Goal: Task Accomplishment & Management: Manage account settings

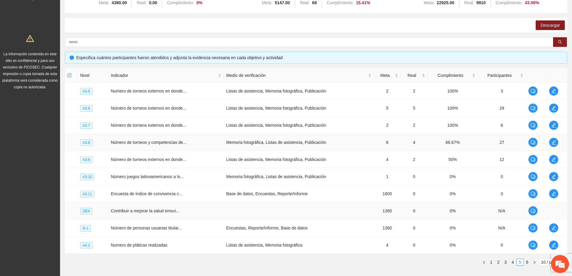
scroll to position [117, 0]
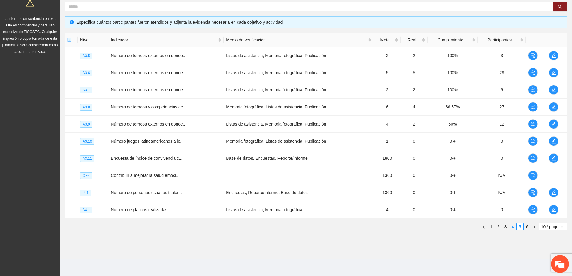
click at [515, 225] on link "4" at bounding box center [513, 226] width 7 height 7
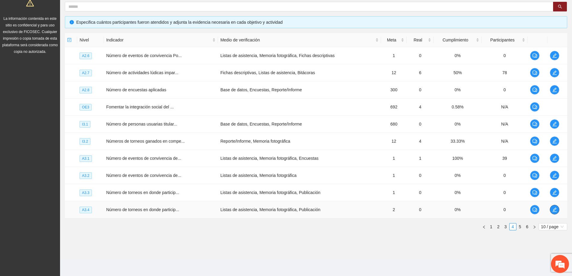
click at [554, 210] on icon "edit" at bounding box center [555, 210] width 4 height 4
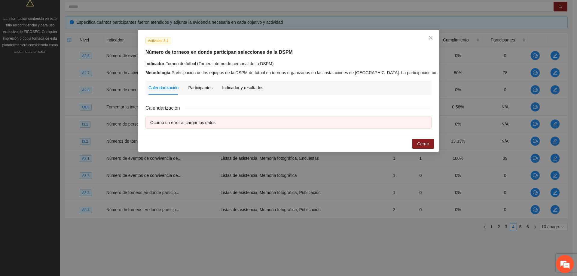
click at [190, 122] on div "Ocurrió un error al cargar los datos" at bounding box center [288, 122] width 276 height 7
click at [232, 85] on div "Indicador y resultados" at bounding box center [242, 87] width 41 height 7
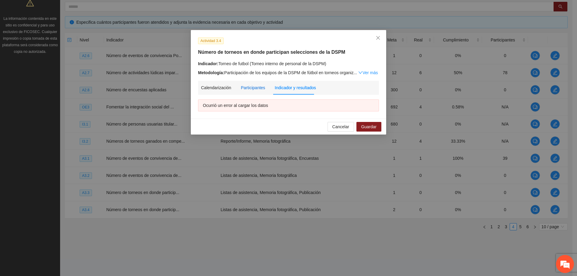
click at [241, 90] on div "Participantes" at bounding box center [253, 87] width 24 height 7
click at [219, 89] on div "Calendarización" at bounding box center [216, 87] width 30 height 7
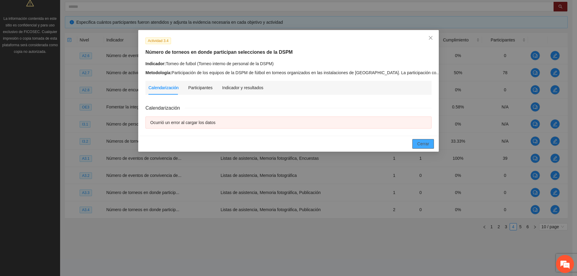
click at [425, 146] on span "Cerrar" at bounding box center [423, 144] width 12 height 7
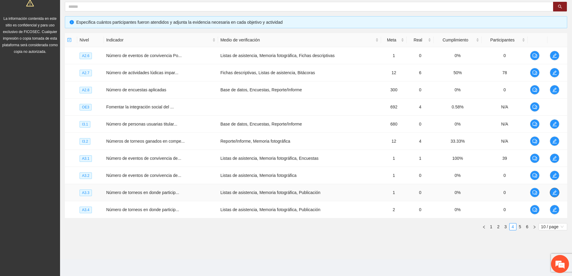
click at [554, 195] on button "button" at bounding box center [555, 193] width 10 height 10
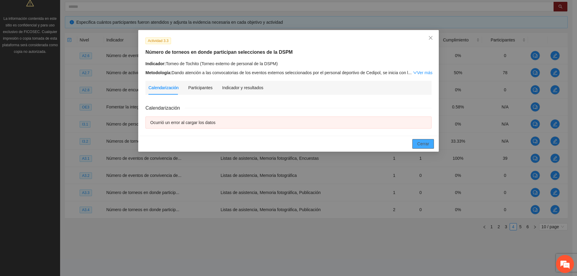
click at [414, 142] on button "Cerrar" at bounding box center [423, 144] width 22 height 10
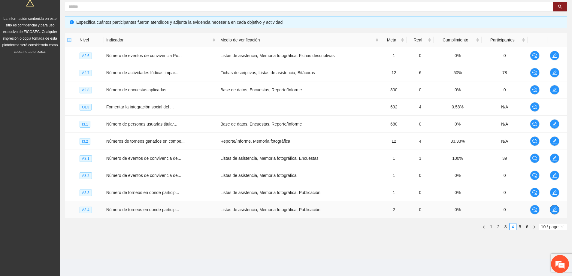
click at [555, 211] on icon "edit" at bounding box center [554, 209] width 5 height 5
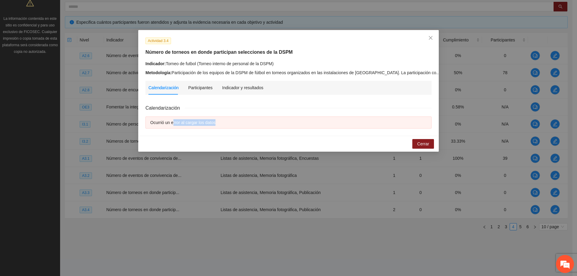
drag, startPoint x: 197, startPoint y: 126, endPoint x: 245, endPoint y: 127, distance: 48.1
click at [245, 127] on div "Ocurrió un error al cargar los datos" at bounding box center [288, 123] width 286 height 12
click at [237, 136] on div "Cancelar Cerrar" at bounding box center [288, 144] width 300 height 16
click at [425, 140] on button "Cerrar" at bounding box center [423, 144] width 22 height 10
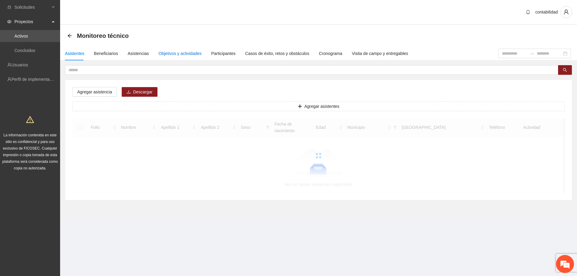
click at [189, 53] on div "Objetivos y actividades" at bounding box center [180, 53] width 43 height 7
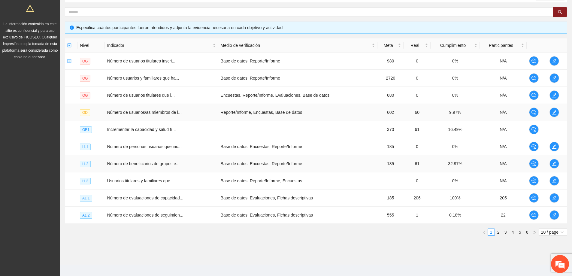
scroll to position [117, 0]
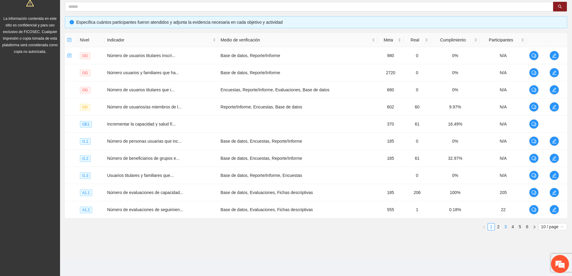
click at [504, 225] on link "3" at bounding box center [506, 226] width 7 height 7
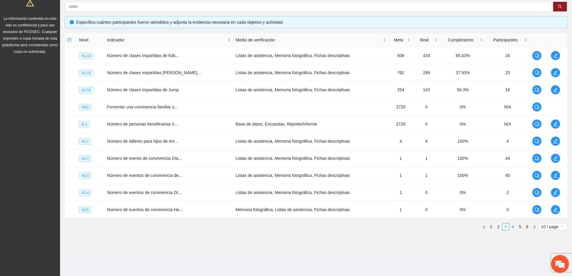
click at [515, 226] on link "4" at bounding box center [513, 226] width 7 height 7
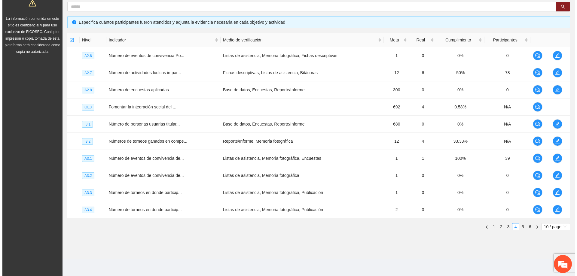
scroll to position [0, 0]
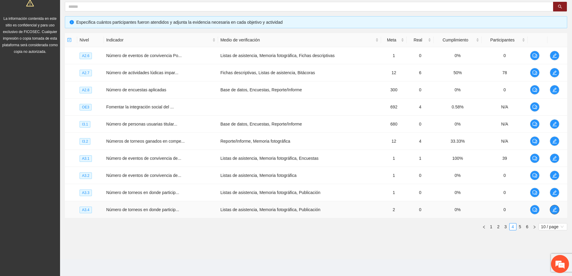
click at [551, 210] on span "edit" at bounding box center [554, 209] width 9 height 5
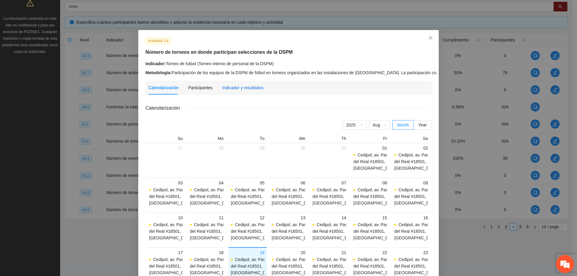
click at [222, 87] on div "Indicador y resultados" at bounding box center [242, 87] width 41 height 7
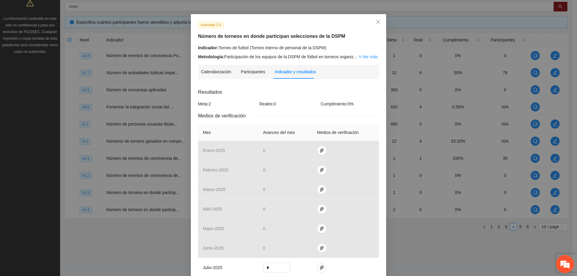
scroll to position [60, 0]
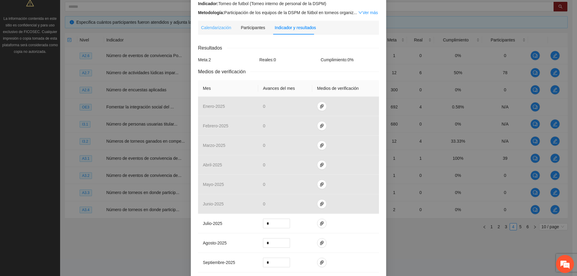
click at [212, 31] on div "Calendarización" at bounding box center [216, 28] width 30 height 14
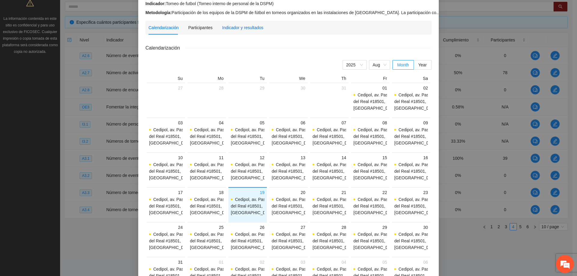
click at [257, 25] on div "Indicador y resultados" at bounding box center [242, 27] width 41 height 7
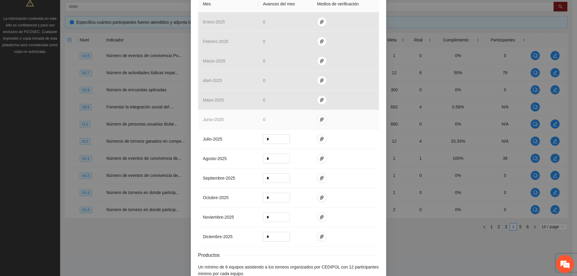
scroll to position [150, 0]
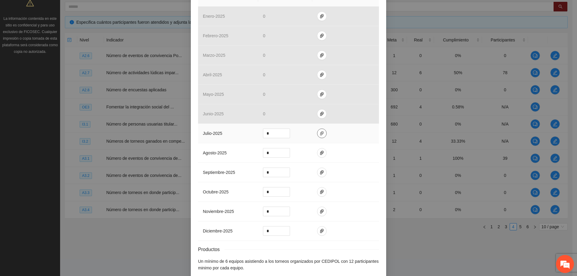
click at [321, 133] on icon "paper-clip" at bounding box center [321, 133] width 5 height 5
click at [304, 113] on span "Adjuntar documento" at bounding box center [303, 114] width 38 height 7
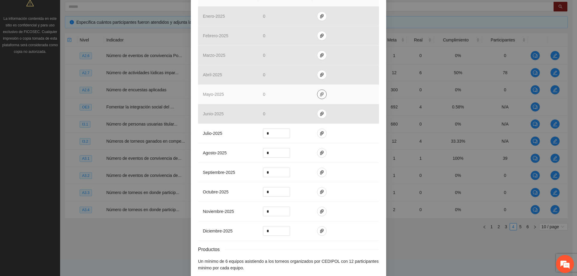
click at [317, 93] on span "paper-clip" at bounding box center [321, 94] width 9 height 5
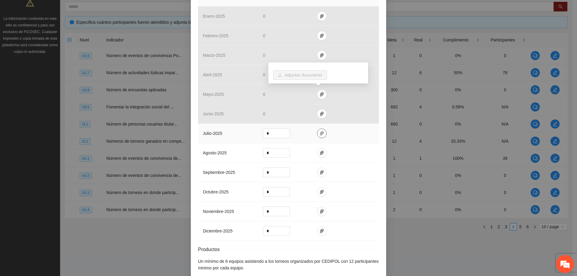
click at [319, 132] on icon "paper-clip" at bounding box center [321, 133] width 5 height 5
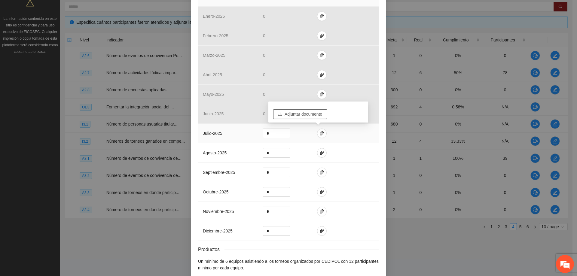
click at [304, 114] on span "Adjuntar documento" at bounding box center [303, 114] width 38 height 7
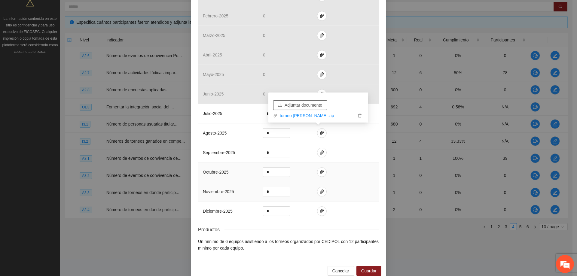
scroll to position [180, 0]
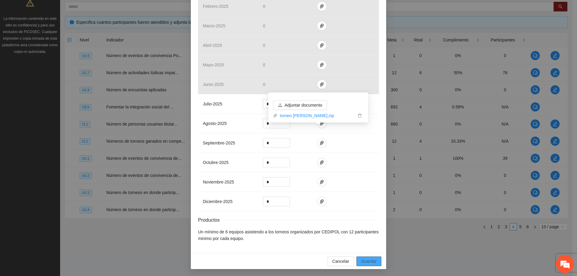
click at [361, 259] on span "Guardar" at bounding box center [368, 261] width 15 height 7
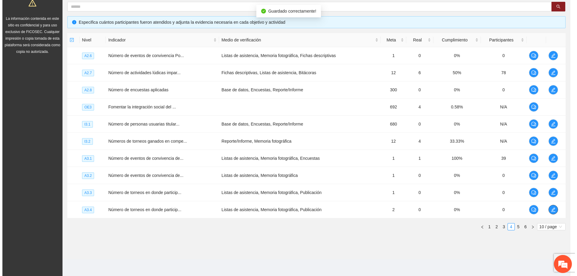
scroll to position [0, 0]
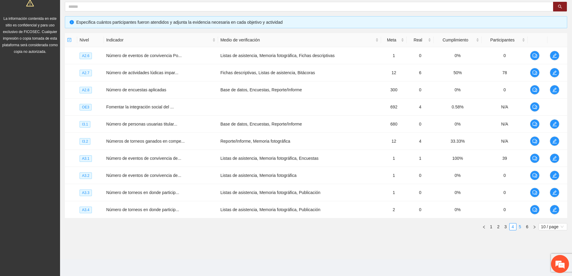
click at [521, 226] on link "5" at bounding box center [520, 226] width 7 height 7
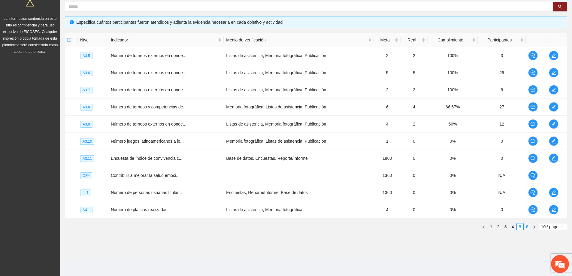
click at [528, 227] on link "6" at bounding box center [527, 226] width 7 height 7
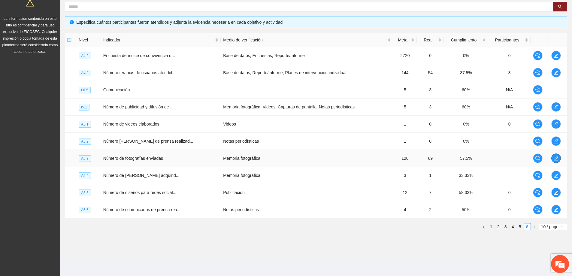
click at [555, 158] on icon "edit" at bounding box center [556, 158] width 5 height 5
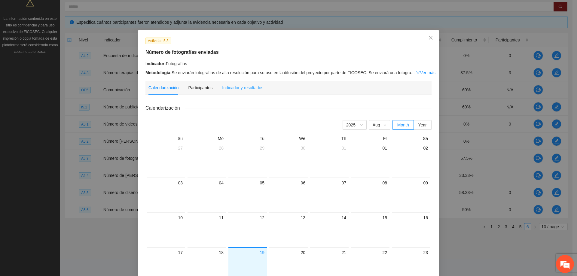
click at [229, 84] on div "Indicador y resultados" at bounding box center [242, 88] width 41 height 14
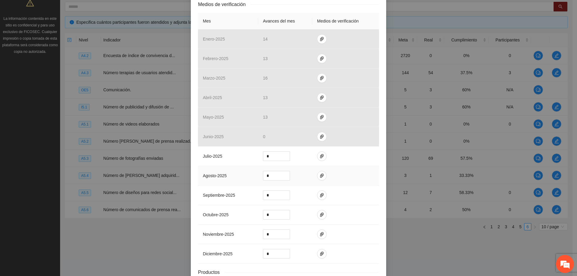
scroll to position [150, 0]
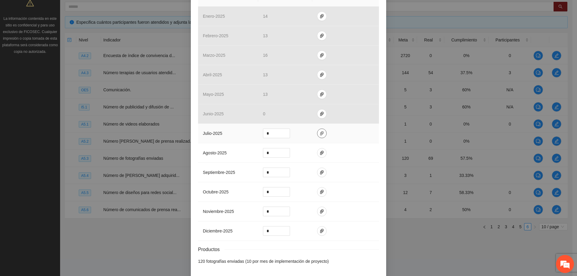
click at [319, 135] on icon "paper-clip" at bounding box center [321, 133] width 5 height 5
click at [313, 118] on button "Adjuntar documento" at bounding box center [300, 114] width 54 height 10
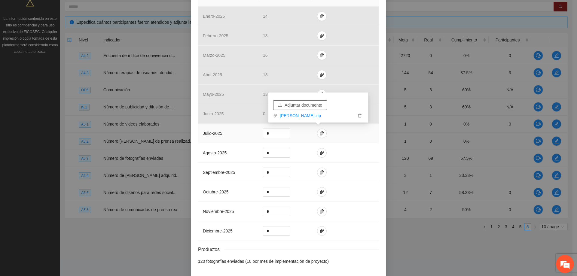
click at [296, 104] on span "Adjuntar documento" at bounding box center [303, 105] width 38 height 7
click at [360, 110] on icon "delete" at bounding box center [359, 109] width 4 height 4
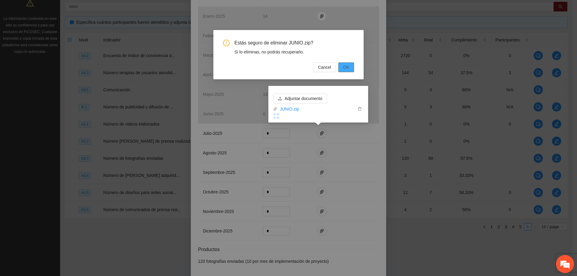
click at [345, 67] on span "OK" at bounding box center [346, 67] width 6 height 7
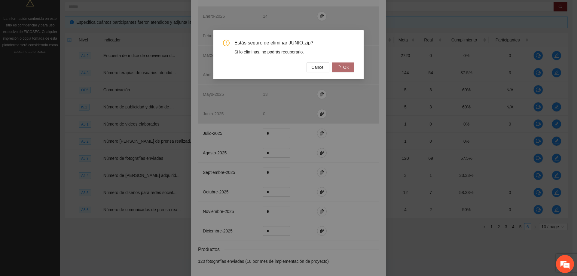
click at [328, 126] on div "Estás seguro de eliminar JUNIO.zip? Si lo eliminas, no podrás recuperarlo. Canc…" at bounding box center [288, 138] width 577 height 276
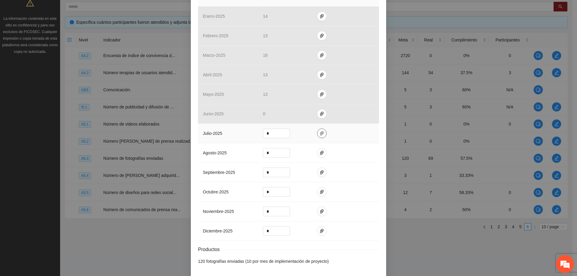
click at [320, 136] on button "button" at bounding box center [322, 134] width 10 height 10
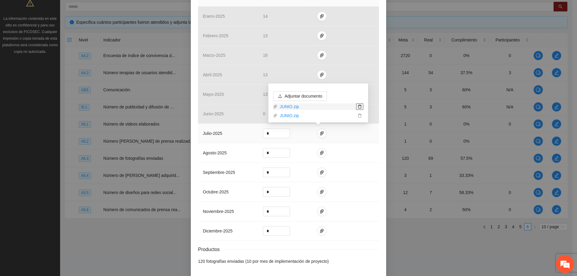
click at [360, 108] on icon "delete" at bounding box center [359, 107] width 4 height 4
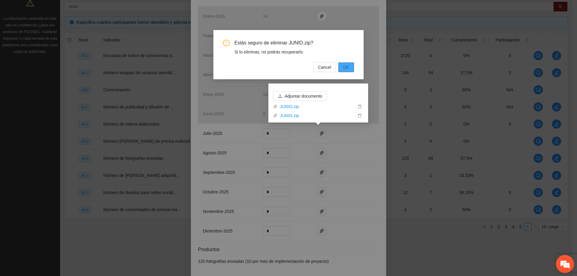
click at [348, 65] on span "OK" at bounding box center [346, 67] width 6 height 7
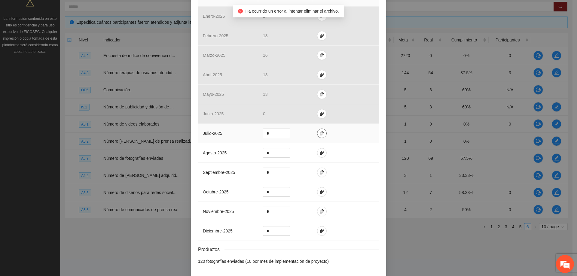
click at [320, 133] on icon "paper-clip" at bounding box center [322, 133] width 4 height 4
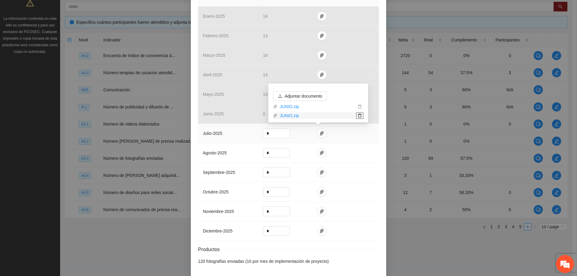
click at [360, 116] on icon "delete" at bounding box center [359, 116] width 4 height 4
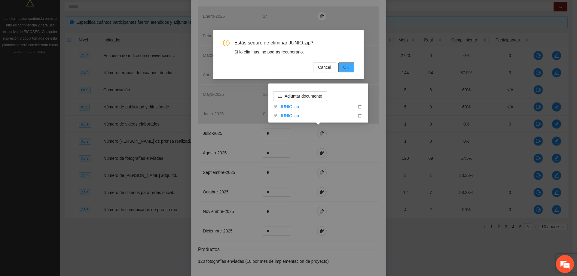
click at [348, 66] on span "OK" at bounding box center [346, 67] width 6 height 7
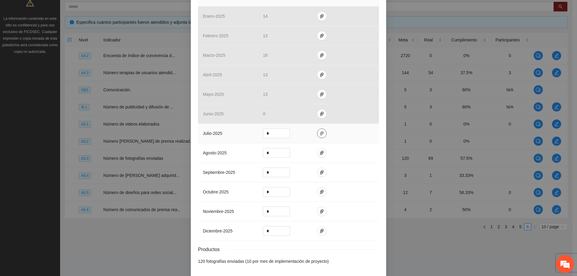
click at [320, 134] on icon "paper-clip" at bounding box center [321, 133] width 5 height 5
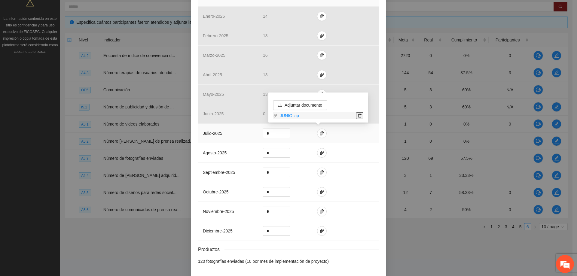
click at [357, 115] on span "delete" at bounding box center [359, 116] width 7 height 4
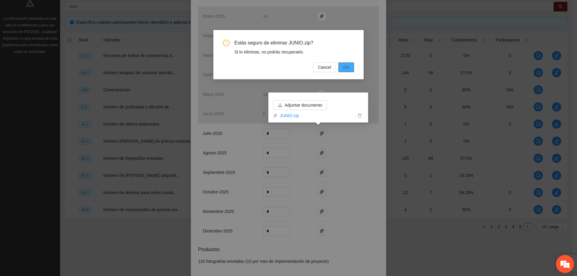
click at [345, 69] on span "OK" at bounding box center [346, 67] width 6 height 7
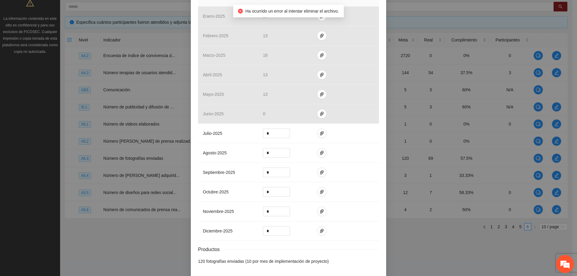
click at [414, 248] on div "Actividad 5.3 Número de fotografías enviadas Indicador: Fotografías Metodología…" at bounding box center [288, 138] width 577 height 276
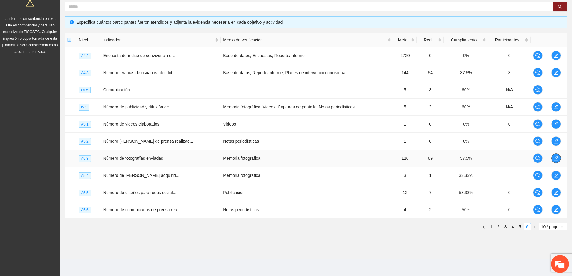
click at [557, 161] on button "button" at bounding box center [556, 158] width 10 height 10
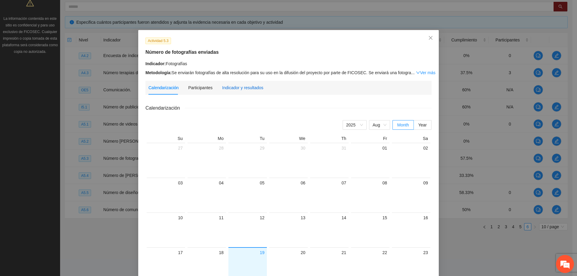
click at [238, 86] on div "Indicador y resultados" at bounding box center [242, 87] width 41 height 7
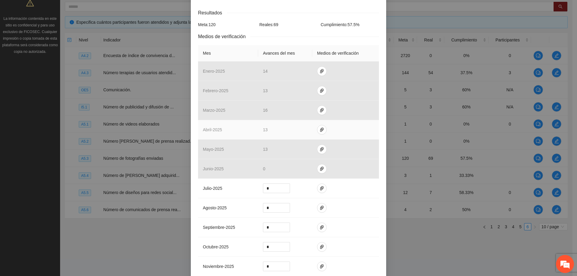
scroll to position [120, 0]
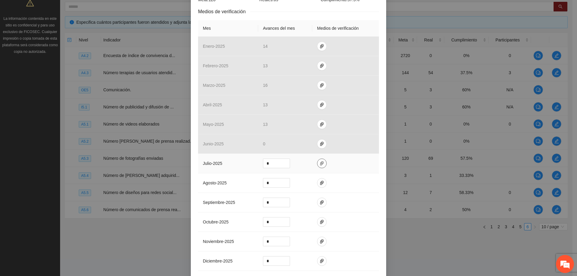
click at [317, 166] on button "button" at bounding box center [322, 164] width 10 height 10
click at [304, 143] on span "Adjuntar documento" at bounding box center [303, 144] width 38 height 7
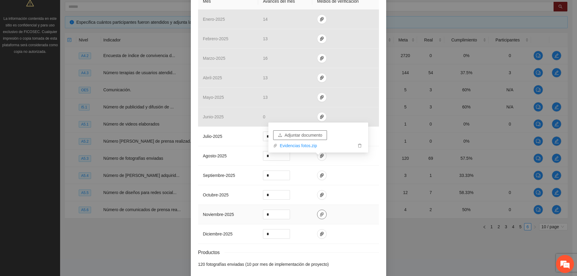
scroll to position [173, 0]
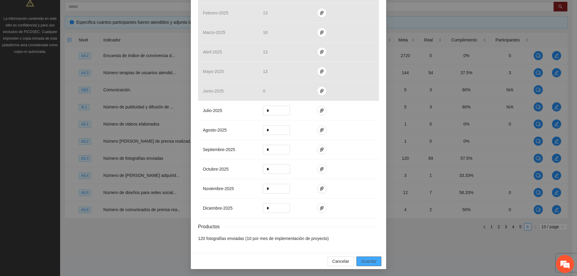
click at [367, 264] on span "Guardar" at bounding box center [368, 261] width 15 height 7
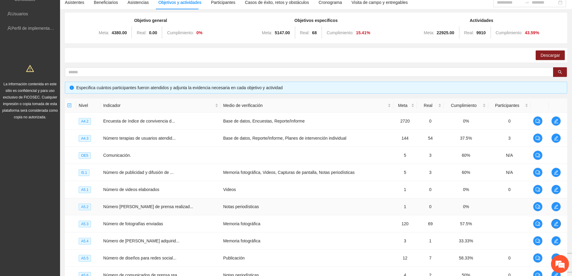
scroll to position [0, 0]
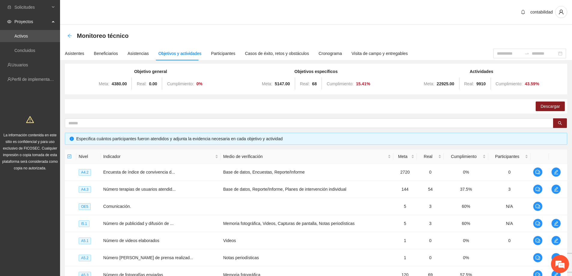
click at [70, 34] on icon "arrow-left" at bounding box center [69, 35] width 5 height 5
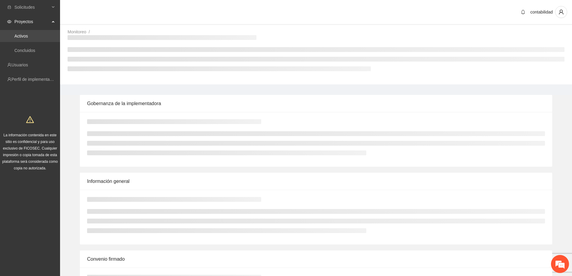
click at [28, 35] on link "Activos" at bounding box center [21, 36] width 14 height 5
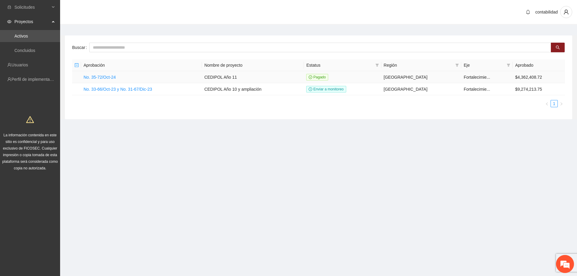
click at [118, 78] on td "No. 35-72/Oct-24" at bounding box center [141, 77] width 121 height 12
click at [98, 78] on link "No. 35-72/Oct-24" at bounding box center [100, 77] width 32 height 5
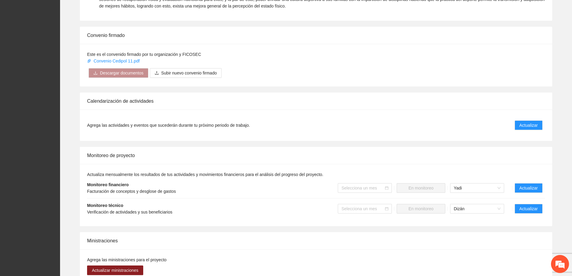
scroll to position [360, 0]
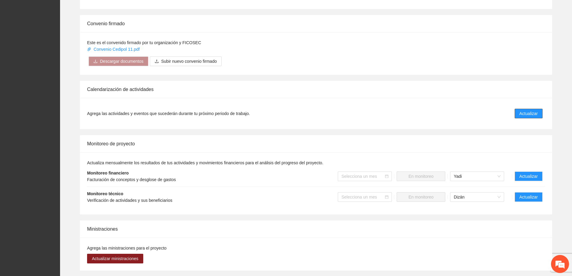
click at [524, 110] on span "Actualizar" at bounding box center [529, 113] width 18 height 7
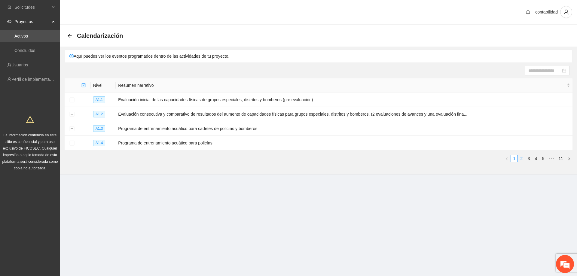
drag, startPoint x: 522, startPoint y: 158, endPoint x: 498, endPoint y: 149, distance: 25.2
click at [522, 158] on link "2" at bounding box center [521, 158] width 7 height 7
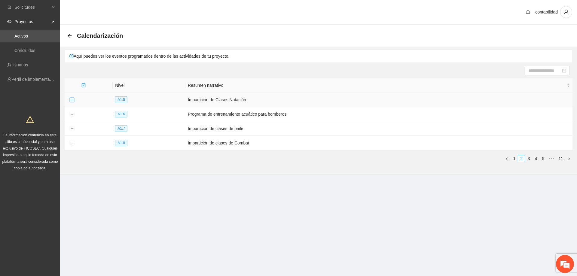
click at [73, 99] on button "Expand row" at bounding box center [71, 100] width 5 height 5
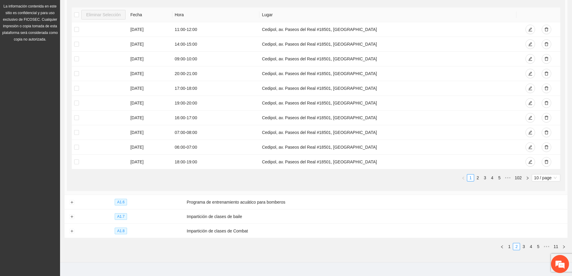
scroll to position [138, 0]
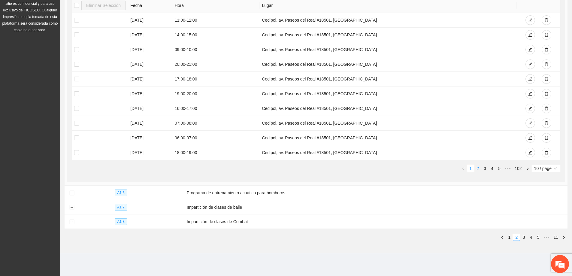
click at [478, 166] on link "2" at bounding box center [478, 168] width 7 height 7
click at [483, 166] on link "3" at bounding box center [485, 168] width 7 height 7
click at [488, 169] on link "3" at bounding box center [485, 168] width 7 height 7
click at [491, 167] on link "4" at bounding box center [492, 168] width 7 height 7
click at [493, 171] on link "4" at bounding box center [492, 168] width 7 height 7
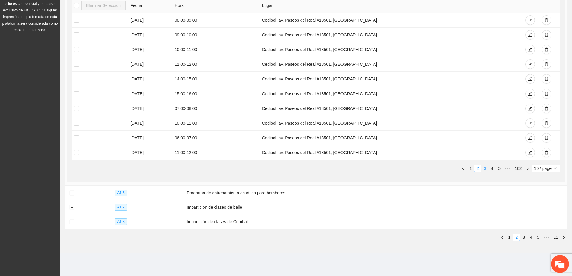
click at [487, 169] on link "3" at bounding box center [485, 168] width 7 height 7
click at [486, 170] on link "3" at bounding box center [485, 168] width 7 height 7
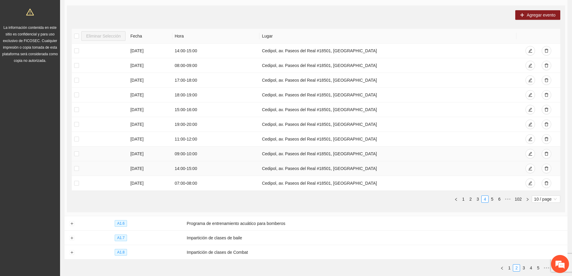
scroll to position [108, 0]
click at [494, 197] on link "5" at bounding box center [492, 198] width 7 height 7
click at [545, 200] on span "10 / page" at bounding box center [546, 198] width 24 height 7
click at [544, 238] on div "100 / page" at bounding box center [547, 238] width 22 height 7
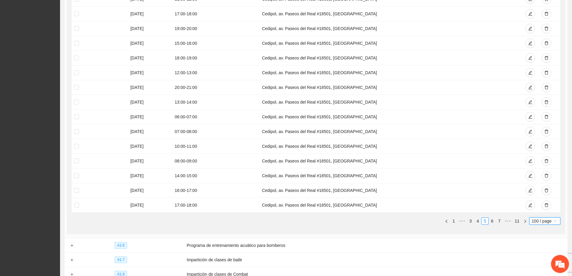
scroll to position [1463, 0]
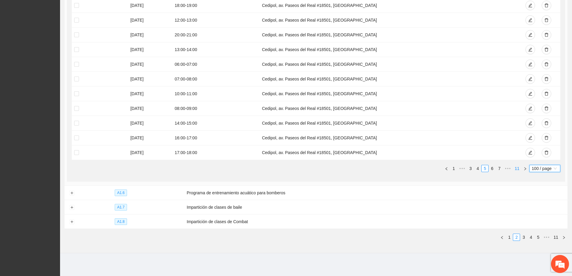
click at [519, 168] on link "11" at bounding box center [517, 168] width 8 height 7
click at [465, 168] on button "button" at bounding box center [461, 168] width 7 height 7
click at [462, 170] on icon "left" at bounding box center [462, 169] width 4 height 4
click at [470, 169] on link "1" at bounding box center [469, 168] width 7 height 7
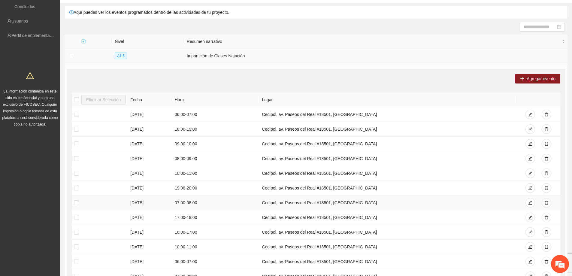
scroll to position [0, 0]
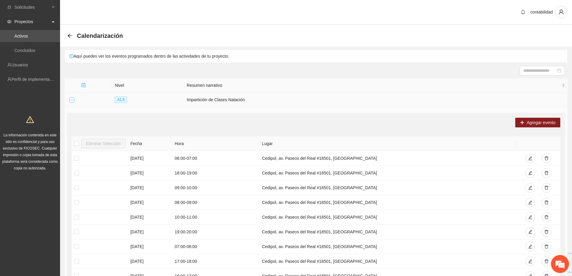
click at [73, 102] on button "Collapse row" at bounding box center [71, 100] width 5 height 5
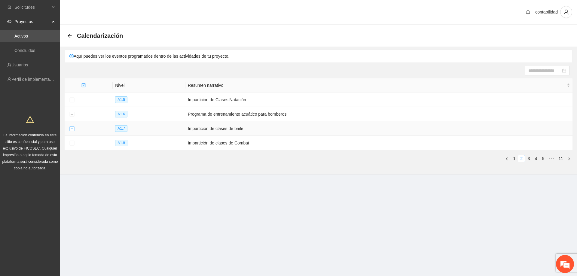
click at [71, 129] on button "Expand row" at bounding box center [71, 128] width 5 height 5
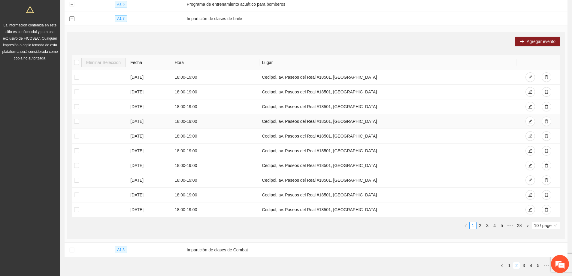
scroll to position [138, 0]
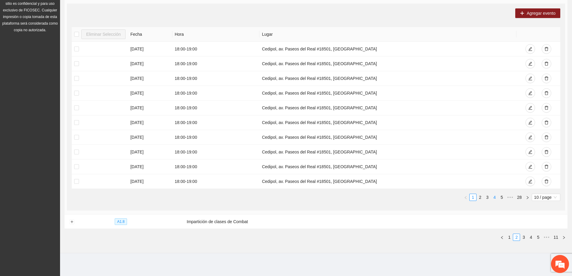
click at [495, 196] on link "4" at bounding box center [494, 197] width 7 height 7
click at [509, 198] on span "•••" at bounding box center [511, 197] width 10 height 7
click at [503, 197] on link "11" at bounding box center [501, 197] width 8 height 7
click at [411, 240] on div "Nivel Resumen narrativo A1.5 Impartición de Clases Natación Agregar evento Elim…" at bounding box center [316, 92] width 503 height 305
click at [494, 199] on link "12" at bounding box center [492, 197] width 8 height 7
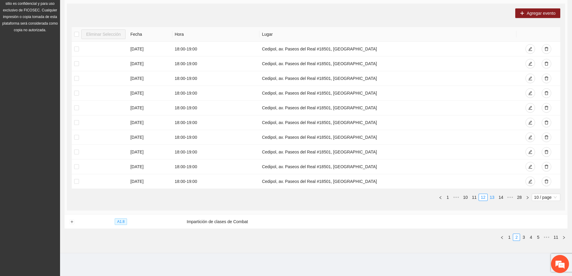
click at [494, 197] on link "13" at bounding box center [492, 197] width 8 height 7
click at [494, 197] on link "14" at bounding box center [492, 197] width 8 height 7
click at [495, 195] on link "14" at bounding box center [492, 197] width 8 height 7
click at [501, 197] on link "16" at bounding box center [501, 197] width 8 height 7
click at [70, 222] on button "Expand row" at bounding box center [71, 222] width 5 height 5
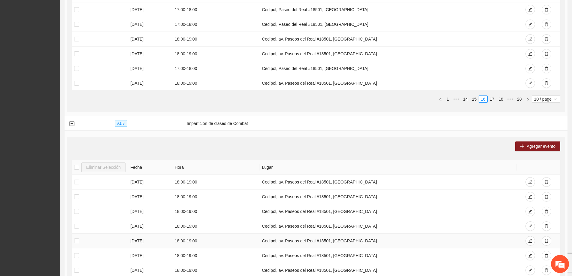
scroll to position [355, 0]
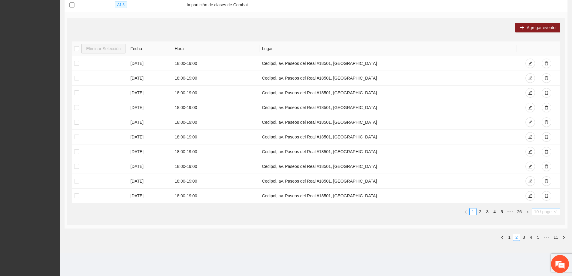
click at [544, 210] on span "10 / page" at bounding box center [546, 211] width 24 height 7
click at [544, 248] on div "100 / page" at bounding box center [547, 251] width 22 height 7
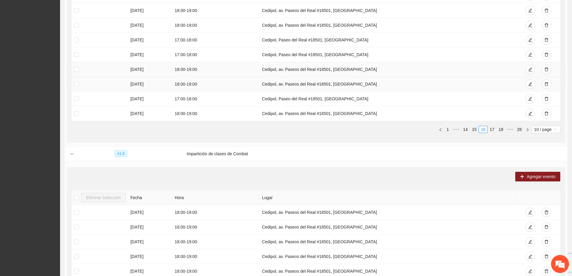
scroll to position [205, 0]
click at [547, 128] on span "10 / page" at bounding box center [546, 130] width 24 height 7
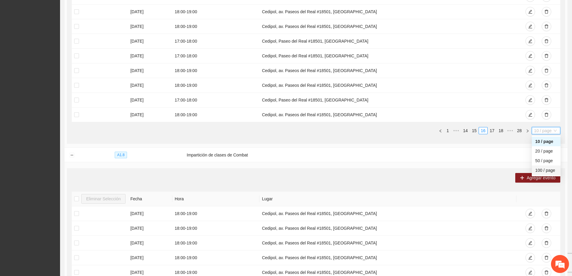
click at [543, 169] on div "100 / page" at bounding box center [547, 170] width 22 height 7
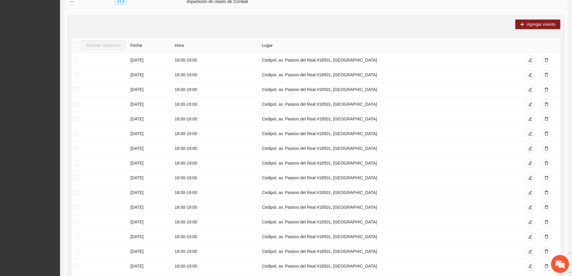
scroll to position [1106, 0]
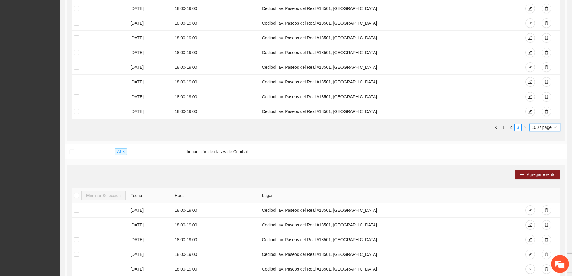
click at [504, 129] on link "1" at bounding box center [503, 127] width 7 height 7
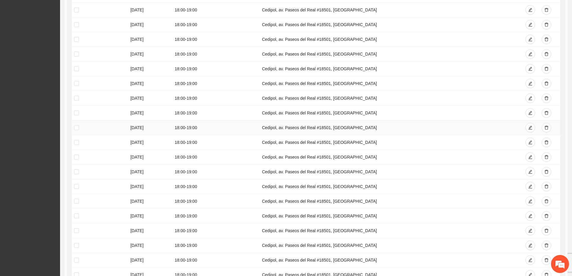
scroll to position [85, 0]
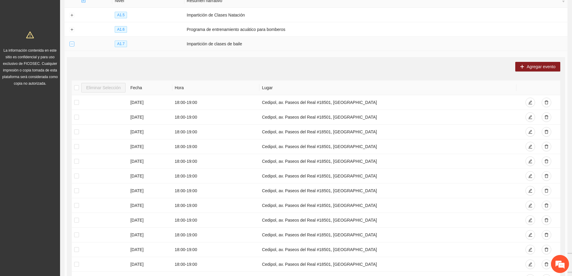
click at [72, 43] on button "Collapse row" at bounding box center [71, 44] width 5 height 5
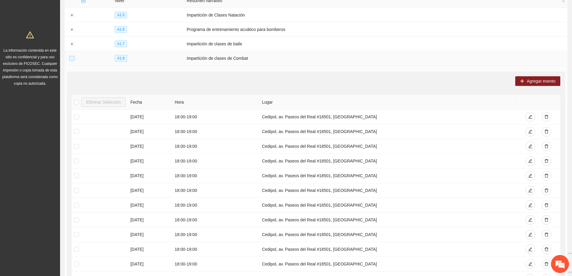
click at [73, 56] on button "Collapse row" at bounding box center [71, 58] width 5 height 5
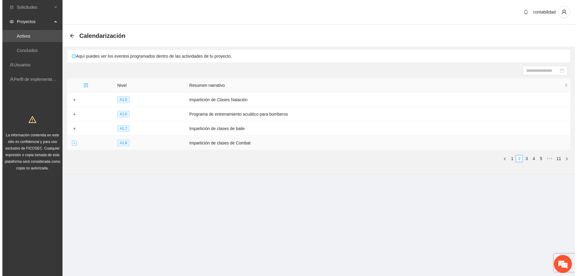
scroll to position [0, 0]
